Goal: Find specific page/section

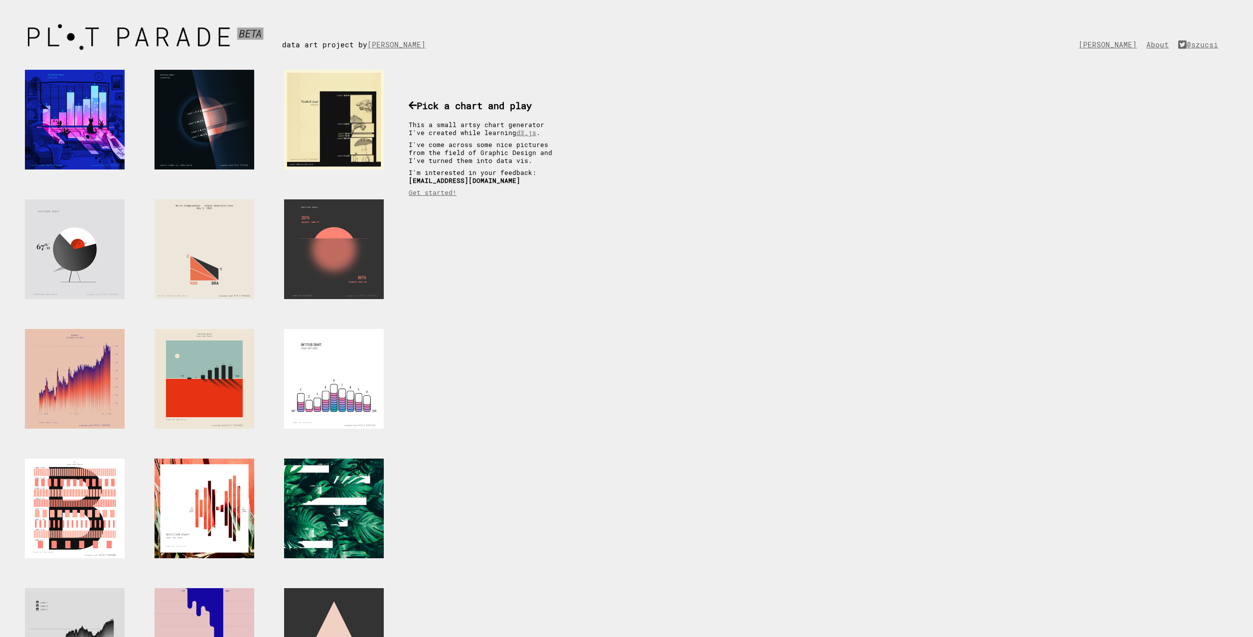
click at [87, 205] on div at bounding box center [75, 249] width 100 height 100
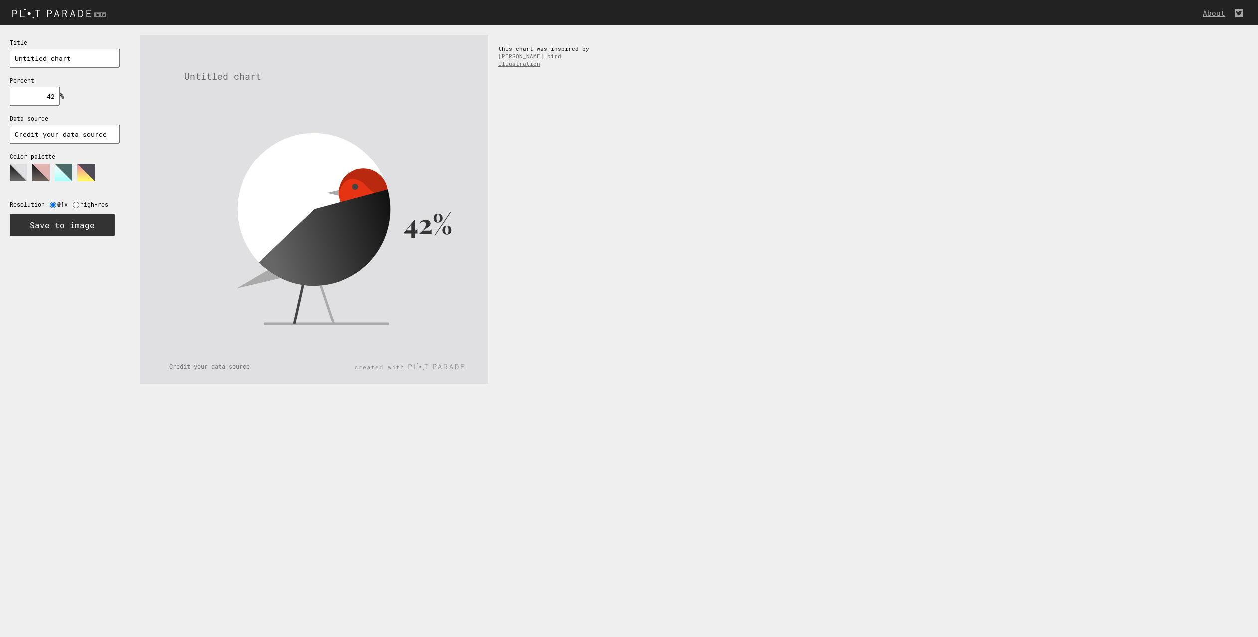
drag, startPoint x: 55, startPoint y: 97, endPoint x: 46, endPoint y: 93, distance: 9.6
click at [46, 93] on input "42" at bounding box center [35, 96] width 50 height 19
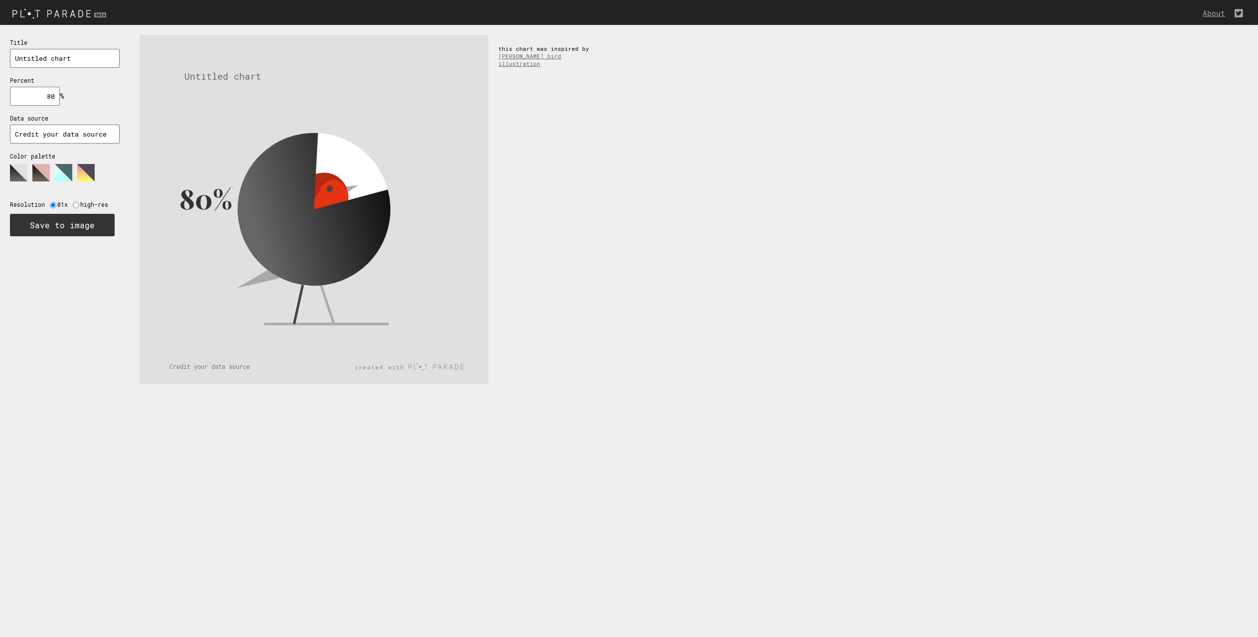
type input "80"
click at [1212, 15] on link "About" at bounding box center [1215, 12] width 27 height 9
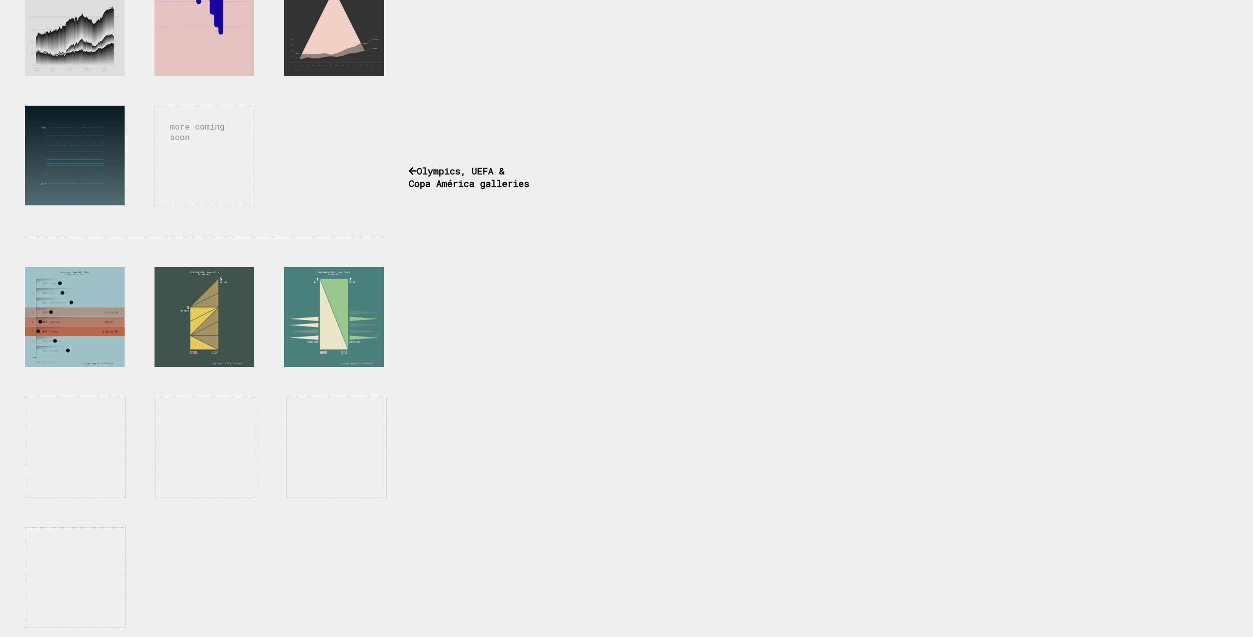
scroll to position [618, 0]
